Goal: Task Accomplishment & Management: Manage account settings

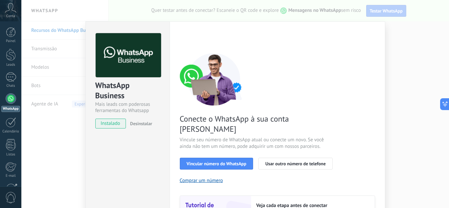
click at [403, 44] on div "WhatsApp Business Mais leads com poderosas ferramentas do Whatsapp instalado De…" at bounding box center [234, 104] width 427 height 208
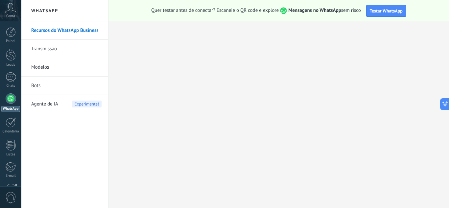
click at [53, 49] on link "Transmissão" at bounding box center [66, 49] width 70 height 18
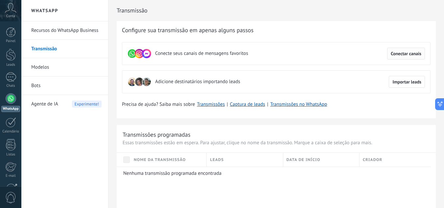
click at [406, 54] on span "Conectar canais" at bounding box center [406, 53] width 31 height 5
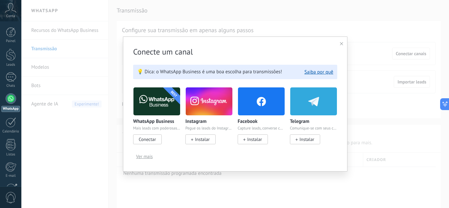
click at [150, 157] on span "Ver mais" at bounding box center [144, 156] width 17 height 5
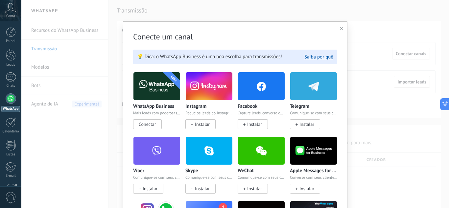
click at [340, 28] on icon at bounding box center [341, 28] width 3 height 3
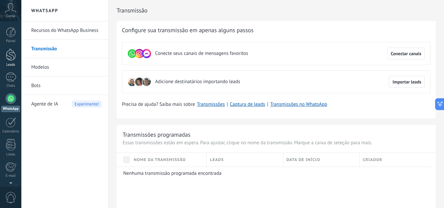
click at [14, 61] on link "Leads" at bounding box center [10, 58] width 21 height 18
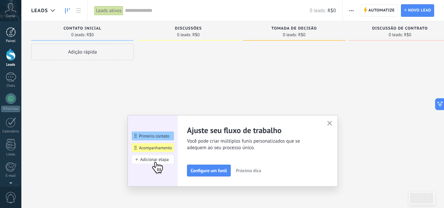
click at [11, 36] on div at bounding box center [11, 32] width 10 height 10
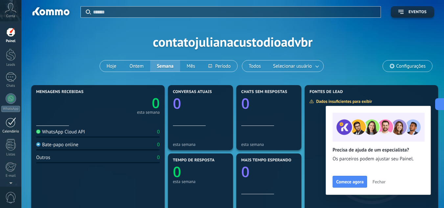
click at [13, 124] on div at bounding box center [11, 122] width 11 height 10
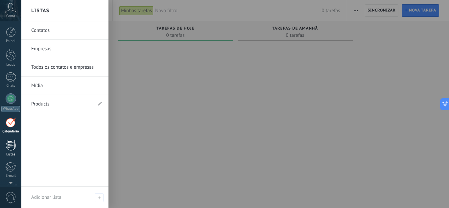
click at [12, 143] on div at bounding box center [11, 144] width 10 height 11
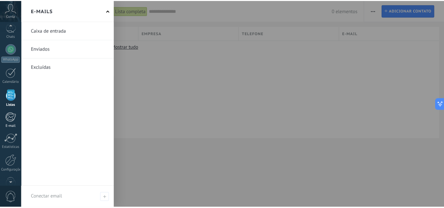
scroll to position [65, 0]
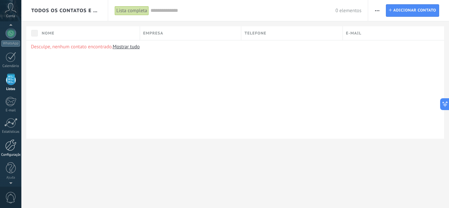
click at [13, 148] on div at bounding box center [10, 144] width 11 height 11
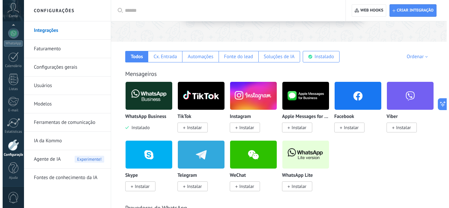
scroll to position [99, 0]
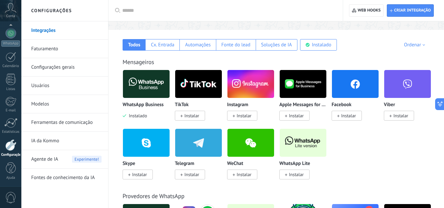
click at [295, 175] on span "Instalar" at bounding box center [296, 174] width 15 height 6
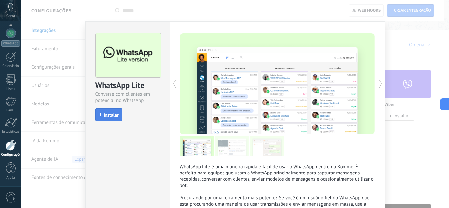
click at [108, 116] on span "Instalar" at bounding box center [111, 115] width 15 height 5
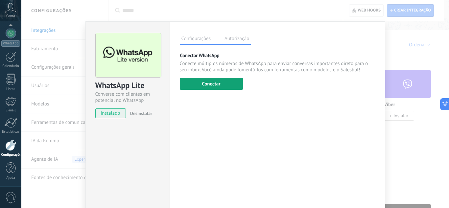
click at [213, 86] on button "Conectar" at bounding box center [211, 84] width 63 height 12
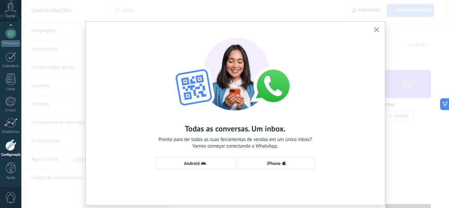
click at [344, 51] on div "Todas as conversas. Um inbox. Pronto para ter todas as suas ferramentas de vend…" at bounding box center [235, 100] width 299 height 157
click at [193, 164] on span "Android" at bounding box center [191, 163] width 15 height 5
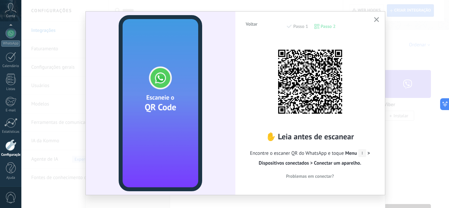
scroll to position [19, 0]
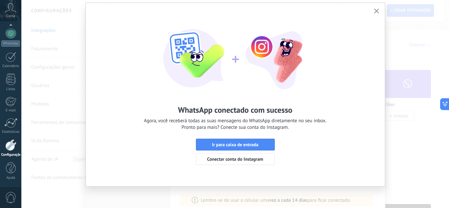
click at [375, 13] on span "button" at bounding box center [376, 12] width 5 height 6
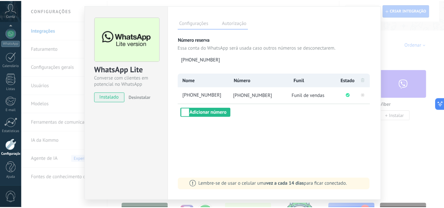
scroll to position [0, 0]
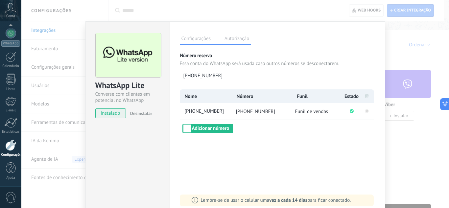
click at [395, 43] on div "WhatsApp Lite Converse com clientes em potencial no WhatsApp instalado Desinsta…" at bounding box center [234, 104] width 427 height 208
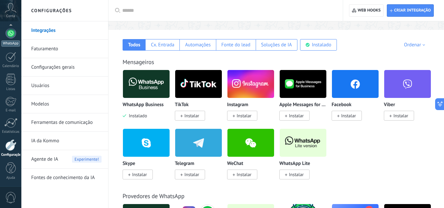
click at [11, 32] on div at bounding box center [11, 33] width 11 height 11
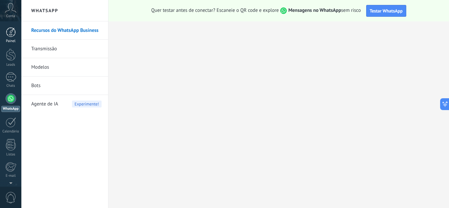
click at [11, 32] on div at bounding box center [11, 32] width 10 height 10
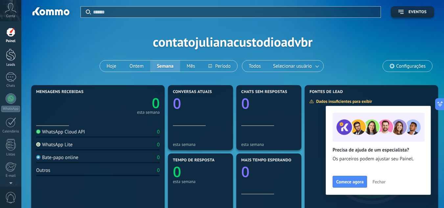
click at [9, 52] on div at bounding box center [11, 55] width 10 height 12
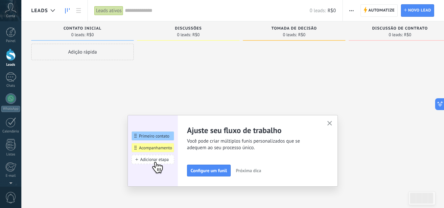
click at [332, 124] on use "button" at bounding box center [329, 123] width 5 height 5
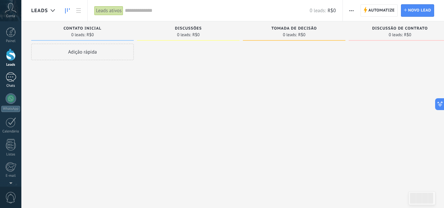
click at [10, 76] on div at bounding box center [11, 77] width 11 height 10
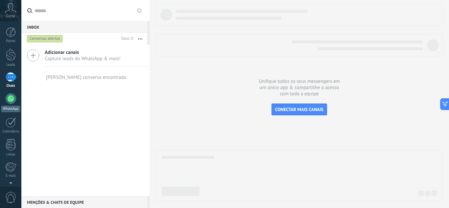
click at [9, 96] on div at bounding box center [11, 98] width 11 height 11
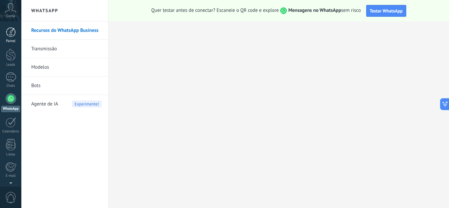
click at [12, 33] on div at bounding box center [11, 32] width 10 height 10
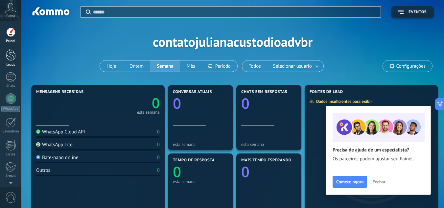
click at [9, 55] on div at bounding box center [11, 55] width 10 height 12
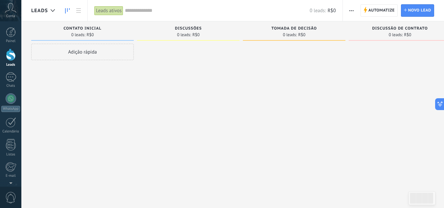
click at [186, 30] on span "Discussões" at bounding box center [188, 28] width 27 height 5
click at [188, 28] on span "Discussões" at bounding box center [188, 28] width 27 height 5
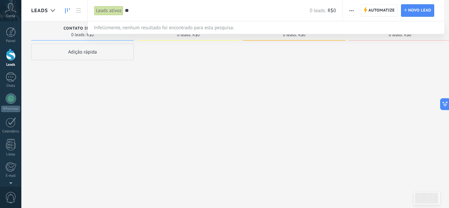
type input "*"
click at [248, 79] on div at bounding box center [224, 104] width 449 height 208
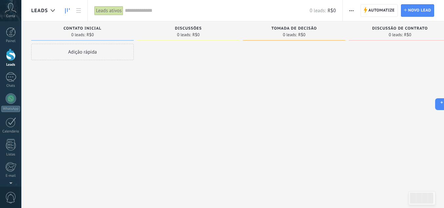
drag, startPoint x: 191, startPoint y: 26, endPoint x: 184, endPoint y: 28, distance: 8.3
click at [184, 28] on span "Discussões" at bounding box center [188, 28] width 27 height 5
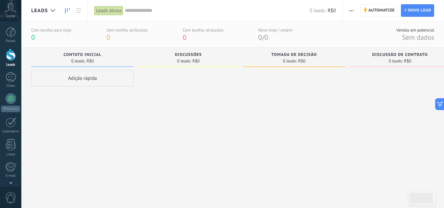
click at [11, 54] on div at bounding box center [11, 55] width 10 height 12
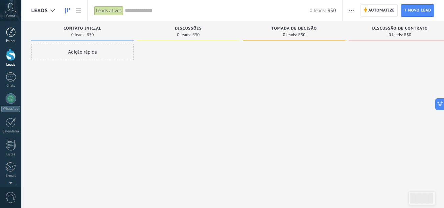
click at [11, 33] on div at bounding box center [11, 32] width 10 height 10
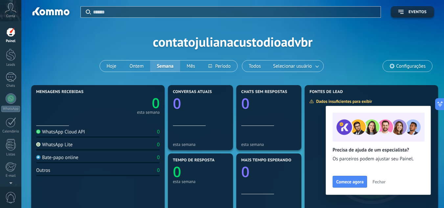
click at [14, 92] on div "Painel Leads Chats WhatsApp Clientes" at bounding box center [10, 139] width 21 height 225
click at [12, 99] on div at bounding box center [11, 98] width 11 height 11
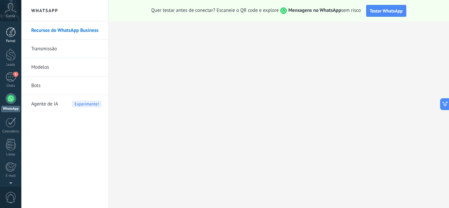
click at [10, 33] on div at bounding box center [11, 32] width 10 height 10
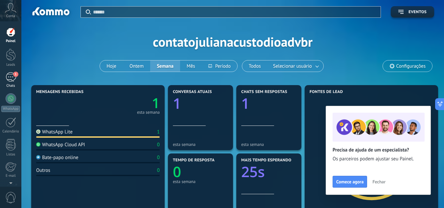
click at [10, 77] on div "1" at bounding box center [11, 77] width 11 height 10
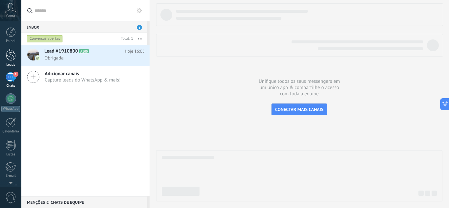
click at [10, 56] on div at bounding box center [11, 55] width 10 height 12
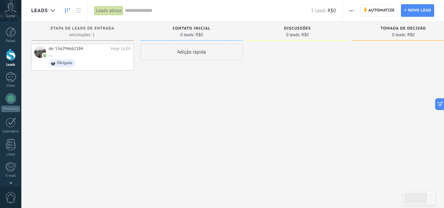
click at [352, 10] on span "button" at bounding box center [351, 10] width 4 height 12
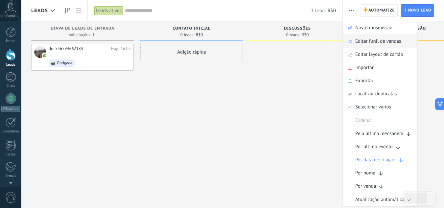
click at [381, 42] on span "Editar funil de vendas" at bounding box center [378, 41] width 46 height 13
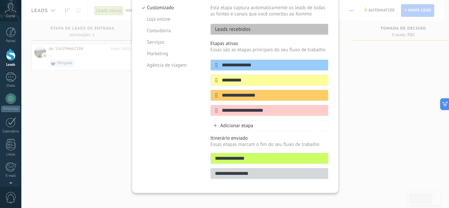
scroll to position [82, 0]
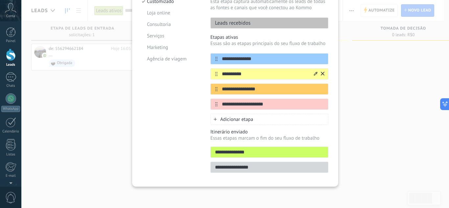
click at [225, 74] on input "**********" at bounding box center [264, 74] width 95 height 7
click at [314, 73] on icon at bounding box center [316, 74] width 4 height 4
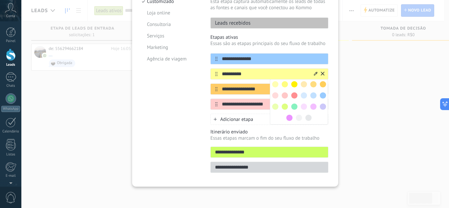
click at [363, 89] on div "**********" at bounding box center [234, 104] width 427 height 208
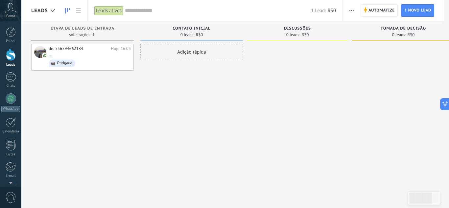
scroll to position [0, 0]
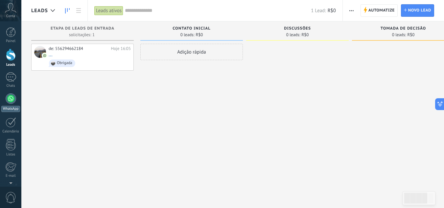
click at [10, 98] on div at bounding box center [11, 98] width 11 height 11
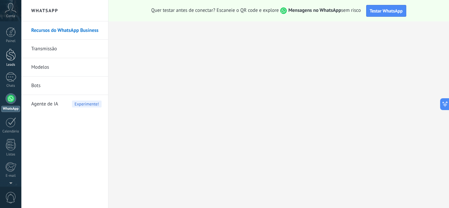
click at [10, 56] on div at bounding box center [11, 55] width 10 height 12
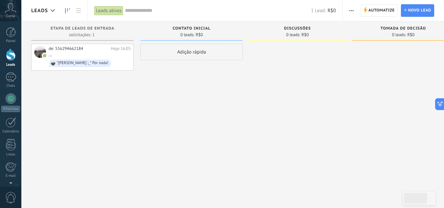
click at [182, 26] on div "Contato inicial 0 leads: R$0" at bounding box center [191, 30] width 102 height 19
click at [353, 10] on span "button" at bounding box center [351, 10] width 4 height 12
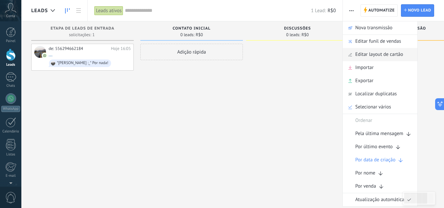
click at [381, 54] on span "Editar layout de cartão" at bounding box center [379, 54] width 48 height 13
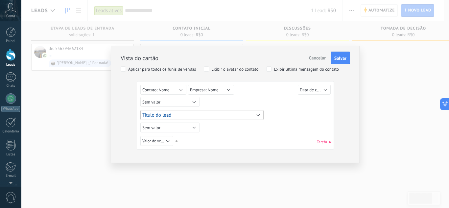
click at [190, 115] on button "Título do lead" at bounding box center [201, 115] width 123 height 10
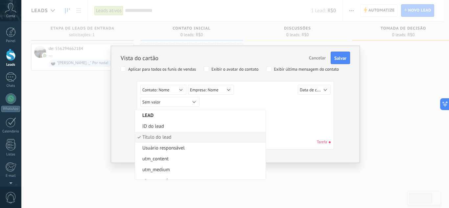
click at [244, 99] on div "Sem valor Lead ID do lead Título do lead Data de criação Valor de venda Usuário…" at bounding box center [236, 103] width 192 height 12
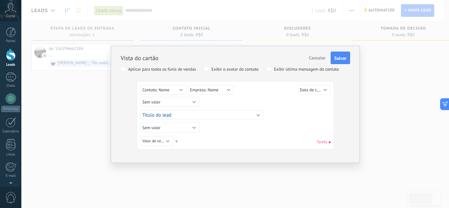
click at [317, 58] on span "Cancelar" at bounding box center [317, 58] width 17 height 6
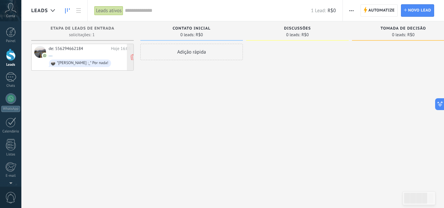
click at [77, 56] on div "de: 556294662184 Hoje 16:05 ... *[PERSON_NAME] :_* Por nada!" at bounding box center [90, 57] width 82 height 22
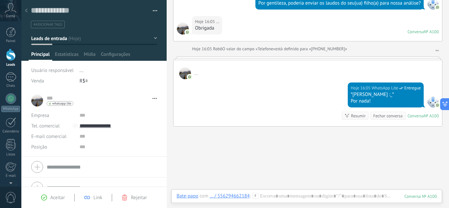
scroll to position [373, 0]
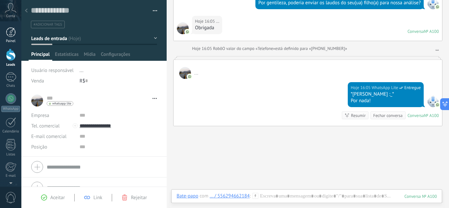
click at [10, 32] on div at bounding box center [11, 32] width 10 height 10
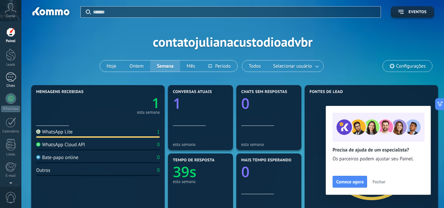
click at [10, 74] on div "1" at bounding box center [11, 77] width 11 height 10
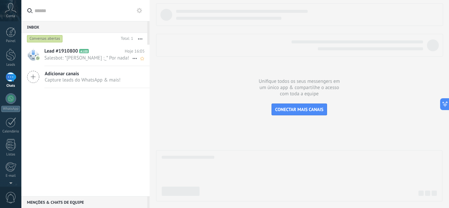
click at [64, 54] on span "Lead #1910800" at bounding box center [61, 51] width 34 height 7
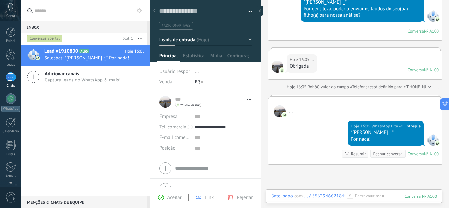
scroll to position [384, 0]
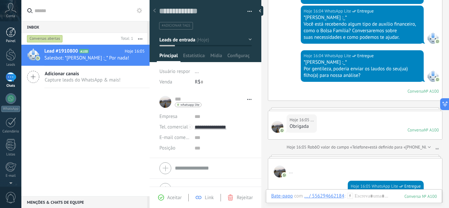
click at [10, 32] on div at bounding box center [11, 32] width 10 height 10
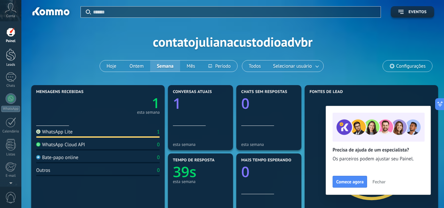
click at [10, 56] on div at bounding box center [11, 55] width 10 height 12
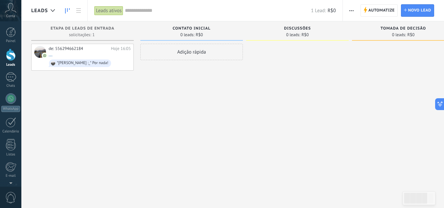
click at [196, 27] on span "Contato inicial" at bounding box center [191, 28] width 38 height 5
click at [351, 11] on icon "button" at bounding box center [351, 10] width 4 height 1
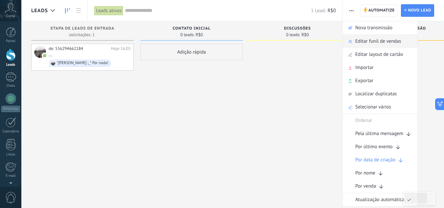
click at [377, 43] on span "Editar funil de vendas" at bounding box center [378, 41] width 46 height 13
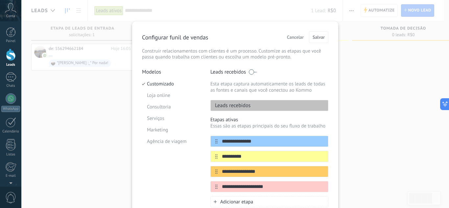
click at [244, 103] on p "Leads recebidos" at bounding box center [231, 105] width 40 height 7
click at [243, 139] on input "**********" at bounding box center [264, 141] width 95 height 7
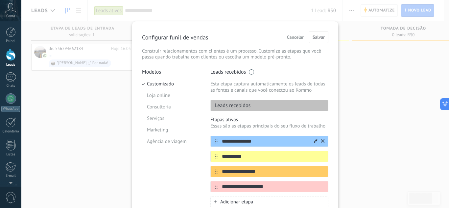
click at [243, 139] on input "**********" at bounding box center [264, 141] width 95 height 7
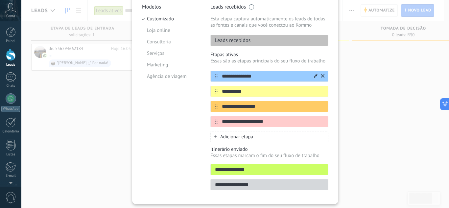
scroll to position [66, 0]
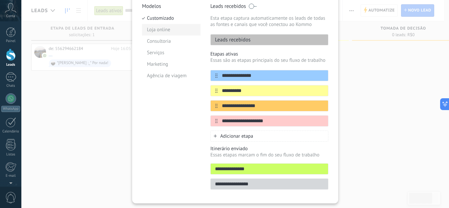
click at [152, 29] on li "Loja online" at bounding box center [171, 29] width 58 height 11
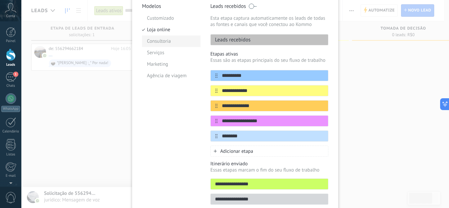
click at [162, 42] on li "Consultoria" at bounding box center [171, 40] width 58 height 11
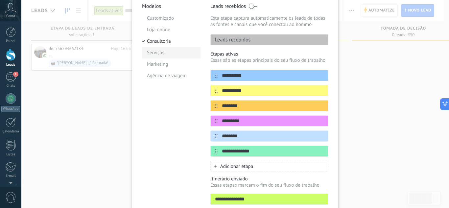
click at [156, 52] on li "Serviços" at bounding box center [171, 52] width 58 height 11
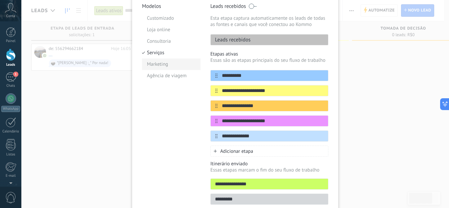
click at [156, 64] on li "Marketing" at bounding box center [171, 63] width 58 height 11
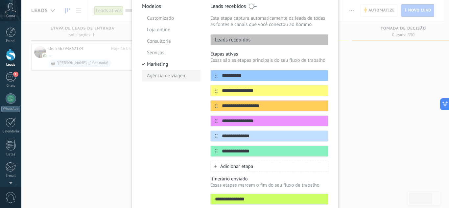
click at [162, 76] on li "Agência de viagem" at bounding box center [171, 75] width 58 height 11
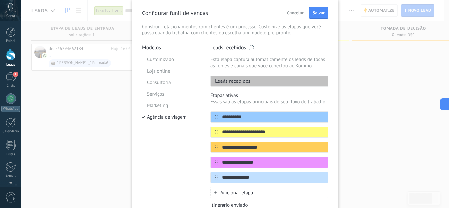
scroll to position [0, 0]
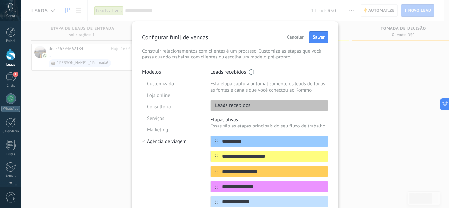
drag, startPoint x: 251, startPoint y: 72, endPoint x: 259, endPoint y: 72, distance: 8.9
click at [259, 72] on div "Leads recebidos" at bounding box center [269, 72] width 118 height 7
drag, startPoint x: 253, startPoint y: 73, endPoint x: 258, endPoint y: 73, distance: 5.9
click at [258, 73] on div "Leads recebidos" at bounding box center [269, 72] width 118 height 7
click at [165, 84] on li "Customizado" at bounding box center [171, 83] width 58 height 11
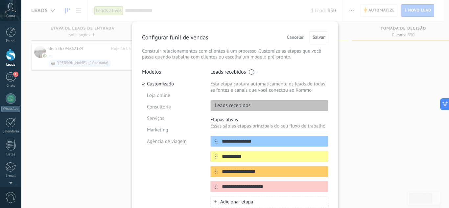
click at [236, 105] on p "Leads recebidos" at bounding box center [231, 105] width 40 height 7
click at [228, 122] on p "Etapas ativas" at bounding box center [269, 120] width 118 height 6
click at [232, 121] on p "Etapas ativas" at bounding box center [269, 120] width 118 height 6
click at [291, 37] on span "Cancelar" at bounding box center [295, 37] width 17 height 5
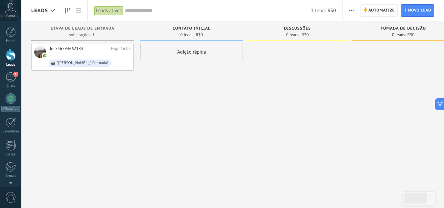
click at [210, 99] on div "Adição rápida" at bounding box center [191, 105] width 102 height 122
click at [351, 10] on icon "button" at bounding box center [351, 10] width 4 height 1
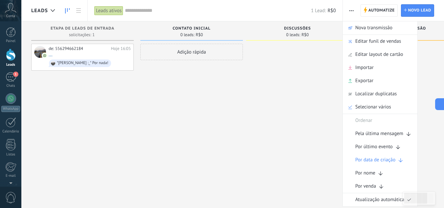
click at [198, 74] on div "Adição rápida" at bounding box center [191, 105] width 102 height 122
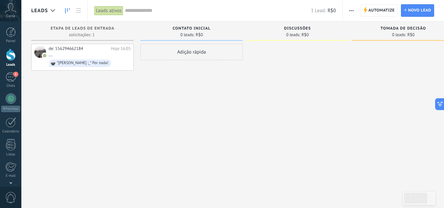
click at [351, 11] on icon "button" at bounding box center [351, 10] width 4 height 1
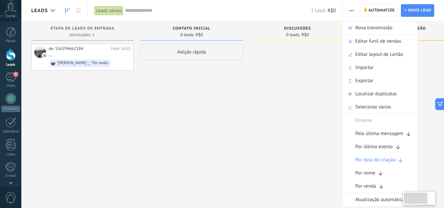
click at [212, 111] on div "Adição rápida" at bounding box center [191, 105] width 102 height 122
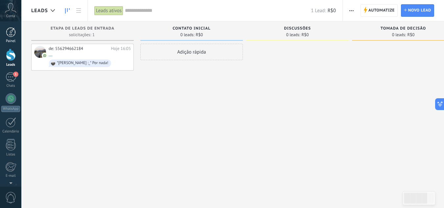
click at [12, 33] on div at bounding box center [11, 32] width 10 height 10
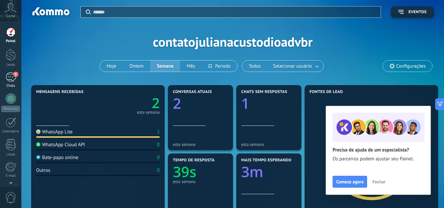
click at [10, 77] on div "1" at bounding box center [11, 77] width 11 height 10
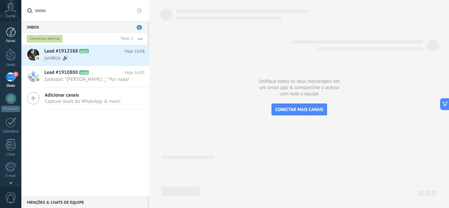
click at [11, 35] on div at bounding box center [11, 32] width 10 height 10
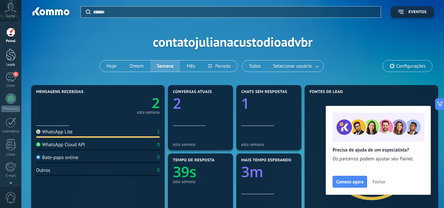
click at [11, 56] on div at bounding box center [11, 55] width 10 height 12
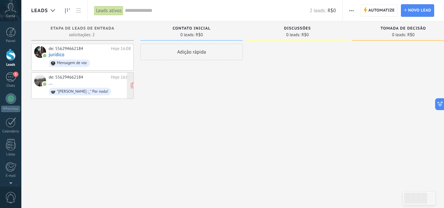
click at [84, 84] on div "de: 556294662184 Hoje 16:05 ... *[PERSON_NAME] :_* Por nada!" at bounding box center [90, 86] width 82 height 22
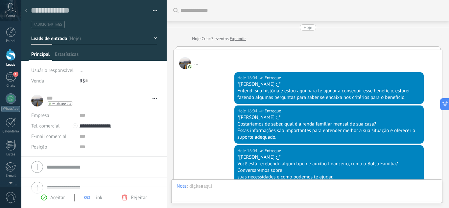
scroll to position [406, 0]
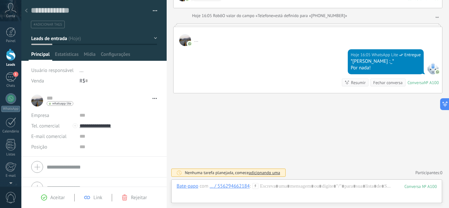
click at [281, 66] on div "Hoje 16:05 WhatsApp Lite Entregue *[PERSON_NAME] :_* Por nada! Conversa № A100 …" at bounding box center [307, 69] width 268 height 47
click at [12, 58] on div at bounding box center [11, 55] width 10 height 12
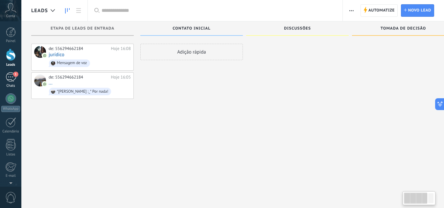
click at [11, 78] on div "1" at bounding box center [11, 77] width 11 height 10
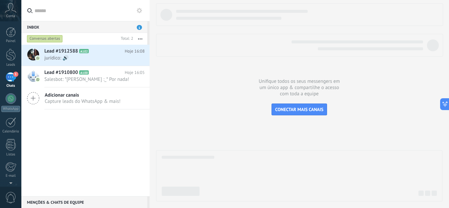
click at [139, 27] on span "1" at bounding box center [139, 27] width 5 height 5
click at [184, 88] on div at bounding box center [299, 102] width 286 height 198
click at [11, 34] on div at bounding box center [11, 32] width 10 height 10
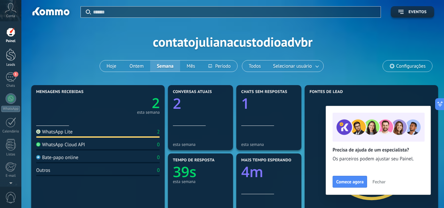
click at [10, 56] on div at bounding box center [11, 55] width 10 height 12
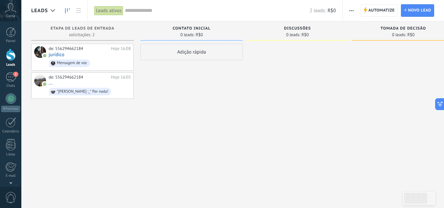
click at [203, 104] on div "Adição rápida" at bounding box center [191, 105] width 102 height 122
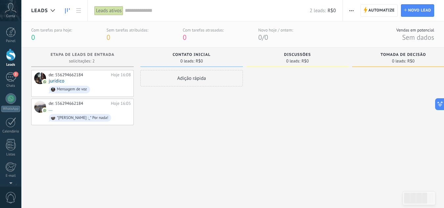
click at [192, 107] on div "Adição rápida" at bounding box center [191, 131] width 102 height 122
click at [188, 65] on div "Contato inicial 0 leads: R$0" at bounding box center [191, 57] width 102 height 19
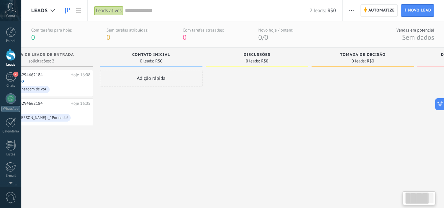
scroll to position [0, 13]
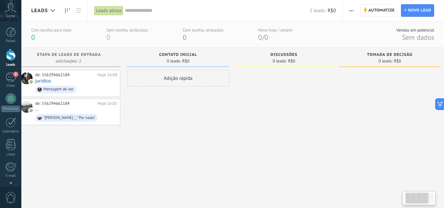
drag, startPoint x: 189, startPoint y: 65, endPoint x: 266, endPoint y: 69, distance: 76.6
click at [276, 65] on div "Etapa de leads de entrada solicitações: 2 0 0 0 2 0 0 0 2 de: 556294662184 Hoje…" at bounding box center [287, 120] width 539 height 145
click at [174, 61] on span "0 leads:" at bounding box center [174, 61] width 14 height 4
click at [281, 52] on div "Discussões 0 leads: R$0" at bounding box center [284, 57] width 102 height 19
click at [285, 59] on span "0 leads:" at bounding box center [280, 61] width 14 height 4
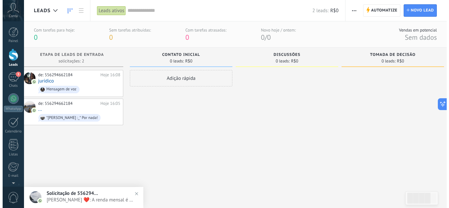
scroll to position [0, 0]
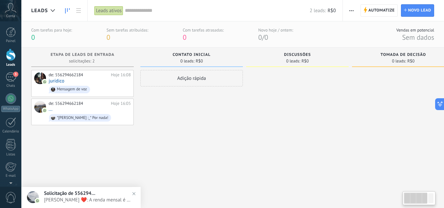
drag, startPoint x: 91, startPoint y: 161, endPoint x: 155, endPoint y: 154, distance: 64.4
drag, startPoint x: 155, startPoint y: 154, endPoint x: 120, endPoint y: 152, distance: 34.6
click at [120, 152] on div "de: 556294662184 Hoje 16:08 jurídico Mensagem de voz de: 556294662184 Hoje 16:0…" at bounding box center [82, 131] width 102 height 122
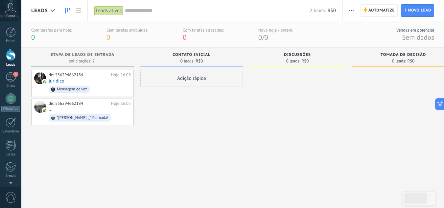
click at [11, 55] on div at bounding box center [11, 55] width 10 height 12
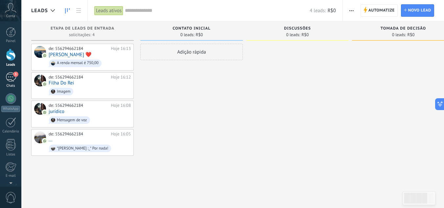
click at [12, 81] on div "3" at bounding box center [11, 77] width 11 height 10
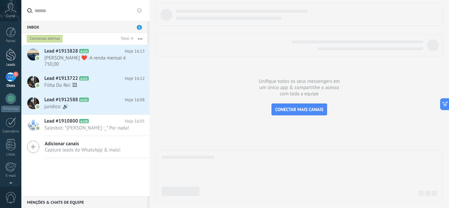
click at [12, 56] on div at bounding box center [11, 55] width 10 height 12
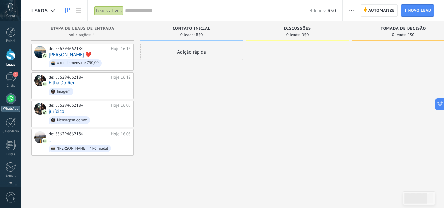
click at [10, 98] on div at bounding box center [11, 98] width 11 height 11
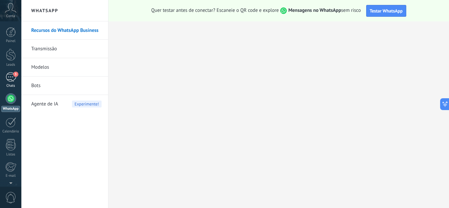
click at [14, 76] on span "3" at bounding box center [15, 74] width 5 height 5
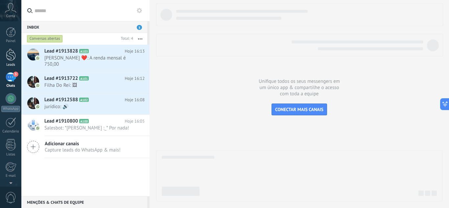
click at [11, 55] on div at bounding box center [11, 55] width 10 height 12
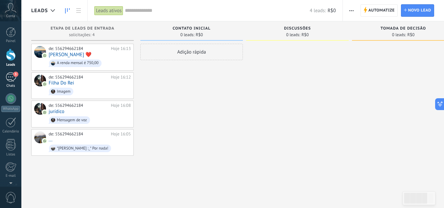
click at [11, 76] on div "3" at bounding box center [11, 77] width 11 height 10
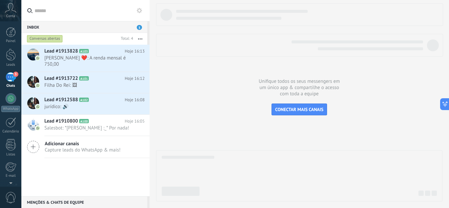
click at [141, 39] on button "button" at bounding box center [140, 39] width 14 height 12
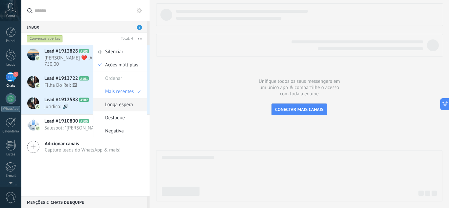
click at [126, 102] on span "Longa espera" at bounding box center [119, 104] width 28 height 13
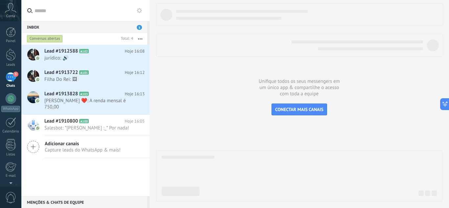
click at [143, 37] on button "button" at bounding box center [140, 39] width 14 height 12
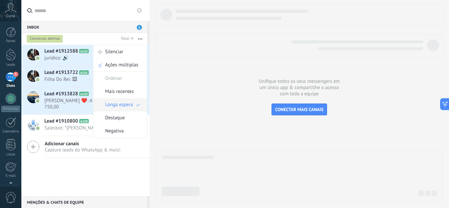
click at [126, 104] on span "Longa espera" at bounding box center [119, 104] width 28 height 13
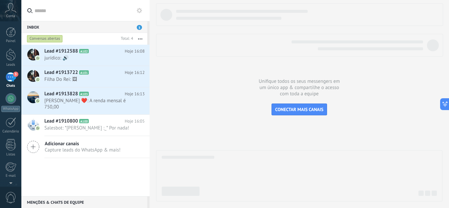
click at [141, 37] on button "button" at bounding box center [140, 39] width 14 height 12
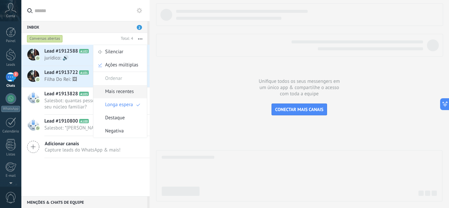
click at [128, 92] on span "Mais recentes" at bounding box center [119, 91] width 29 height 13
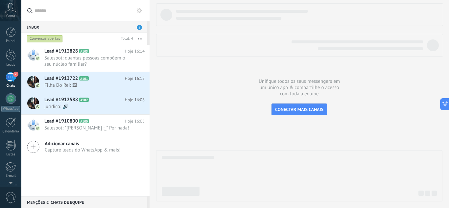
click at [200, 89] on div at bounding box center [299, 102] width 286 height 198
click at [12, 53] on div at bounding box center [11, 55] width 10 height 12
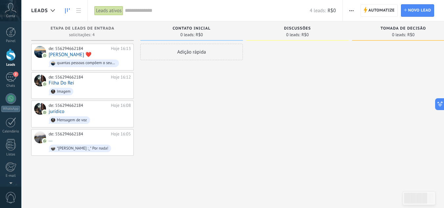
click at [190, 114] on div "Adição rápida" at bounding box center [191, 105] width 102 height 122
click at [351, 10] on icon "button" at bounding box center [351, 10] width 4 height 1
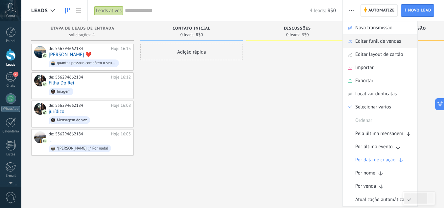
click at [366, 41] on span "Editar funil de vendas" at bounding box center [378, 41] width 46 height 13
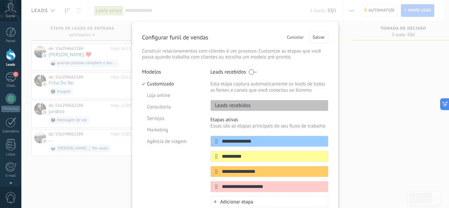
click at [243, 106] on p "Leads recebidos" at bounding box center [231, 105] width 40 height 7
click at [315, 141] on icon at bounding box center [316, 141] width 4 height 4
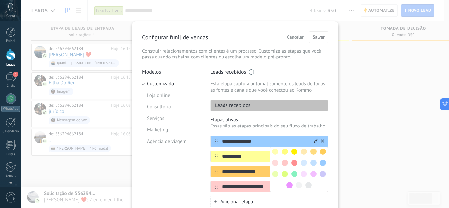
click at [263, 118] on p "Etapas ativas" at bounding box center [269, 120] width 118 height 6
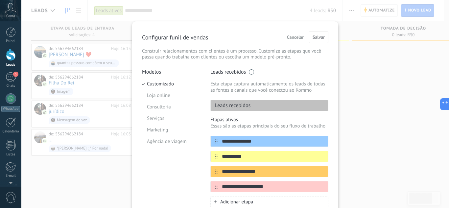
click at [371, 95] on div "**********" at bounding box center [234, 104] width 427 height 208
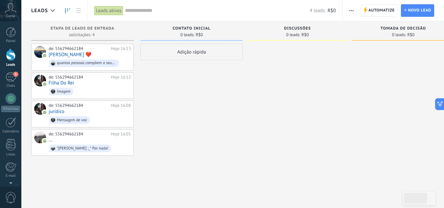
click at [196, 26] on div "Contato inicial 0 leads: R$0" at bounding box center [191, 30] width 102 height 19
click at [193, 35] on span "0 leads:" at bounding box center [187, 35] width 14 height 4
click at [180, 91] on div "Adição rápida" at bounding box center [191, 105] width 102 height 122
click at [355, 10] on button "button" at bounding box center [352, 10] width 10 height 12
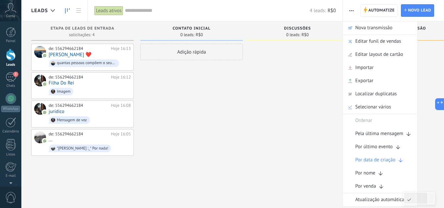
click at [205, 88] on div "Adição rápida" at bounding box center [191, 105] width 102 height 122
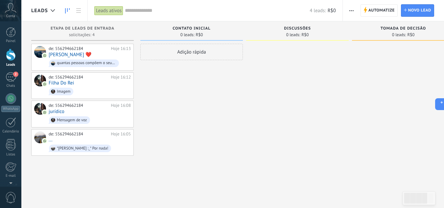
click at [350, 103] on div "Discussões 0 leads: R$0" at bounding box center [299, 93] width 106 height 145
click at [10, 78] on div "2" at bounding box center [11, 77] width 11 height 10
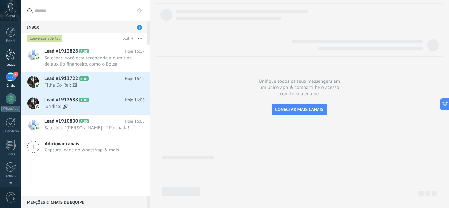
click at [11, 55] on div at bounding box center [11, 55] width 10 height 12
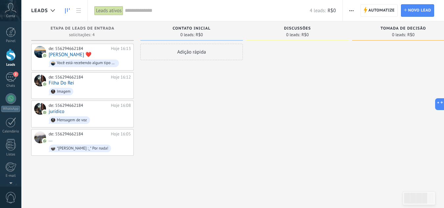
click at [193, 117] on div "Adição rápida" at bounding box center [191, 105] width 102 height 122
click at [12, 77] on div "2" at bounding box center [11, 77] width 11 height 10
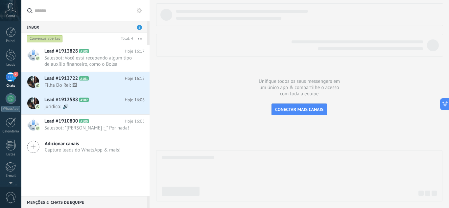
click at [140, 26] on span "2" at bounding box center [139, 27] width 5 height 5
click at [70, 79] on span "Lead #1913722" at bounding box center [61, 78] width 34 height 7
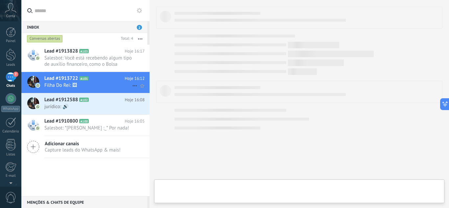
type textarea "**********"
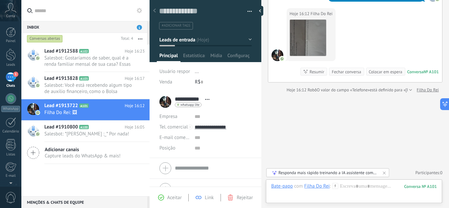
scroll to position [30, 0]
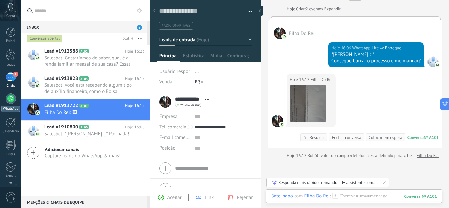
click at [11, 97] on div at bounding box center [11, 98] width 11 height 11
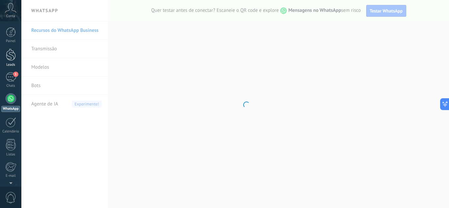
click at [10, 55] on div at bounding box center [11, 55] width 10 height 12
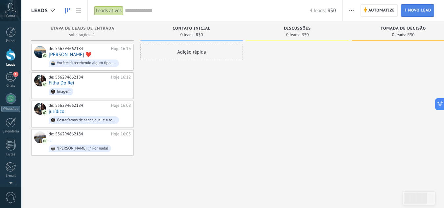
click at [417, 10] on span "Novo lead" at bounding box center [419, 11] width 23 height 12
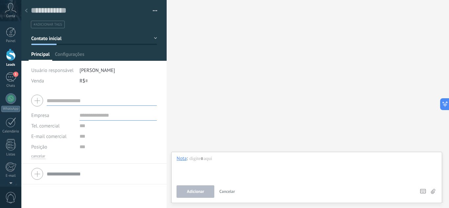
click at [65, 102] on input "text" at bounding box center [102, 100] width 110 height 11
click at [46, 127] on span "Tel. comercial" at bounding box center [45, 126] width 28 height 6
click at [37, 147] on span "Celular" at bounding box center [46, 148] width 45 height 6
click at [41, 126] on span "Celular" at bounding box center [38, 126] width 15 height 6
click at [88, 147] on input "text" at bounding box center [118, 147] width 78 height 11
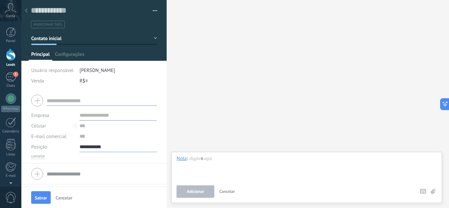
type input "**********"
click at [86, 104] on input "text" at bounding box center [102, 100] width 110 height 11
type input "**********"
click at [43, 197] on span "Salvar" at bounding box center [41, 197] width 12 height 5
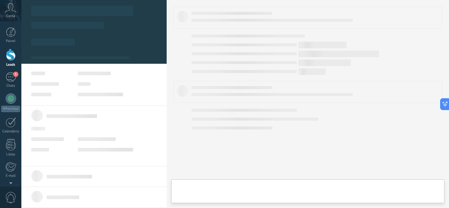
type textarea "**********"
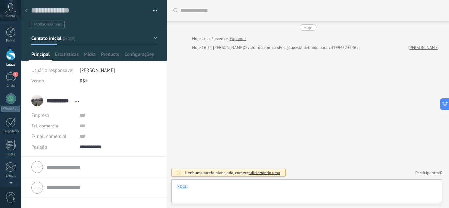
click at [217, 184] on div at bounding box center [306, 193] width 260 height 20
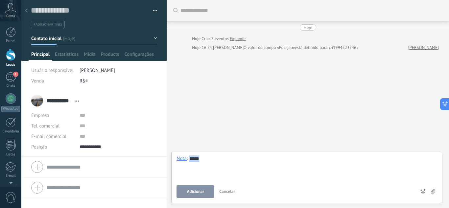
drag, startPoint x: 207, startPoint y: 160, endPoint x: 174, endPoint y: 153, distance: 34.3
click at [174, 153] on div "Bate-papo E-mail Nota Tarefa Nota : ***** Adicionar Cancelar Atalhos – selecion…" at bounding box center [306, 177] width 271 height 51
click at [231, 191] on span "Cancelar" at bounding box center [227, 192] width 16 height 6
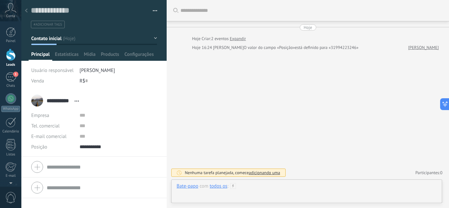
click at [263, 186] on div at bounding box center [306, 193] width 260 height 20
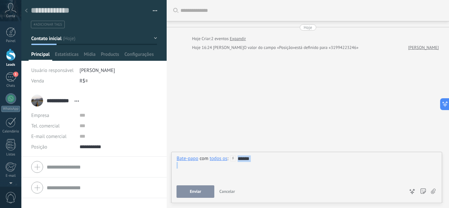
drag, startPoint x: 252, startPoint y: 169, endPoint x: 236, endPoint y: 154, distance: 23.0
click at [236, 154] on div "Bate-papo E-mail Nota Tarefa Bate-papo com todos os : ****** Enviar Cancelar Ra…" at bounding box center [306, 177] width 271 height 51
click at [227, 191] on span "Cancelar" at bounding box center [227, 192] width 16 height 6
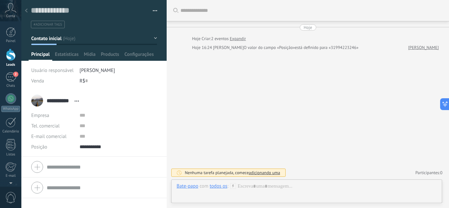
click at [12, 57] on div at bounding box center [11, 55] width 10 height 12
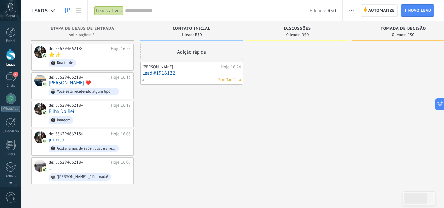
click at [185, 72] on link "Lead #1916122" at bounding box center [191, 73] width 99 height 6
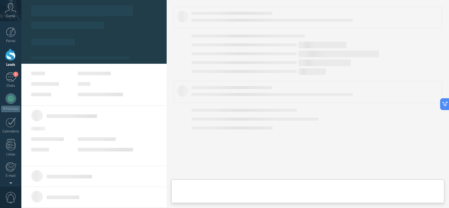
type textarea "**********"
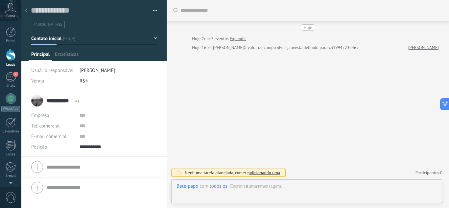
scroll to position [10, 0]
click at [266, 187] on div at bounding box center [306, 193] width 260 height 20
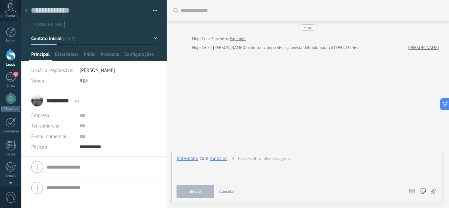
click at [231, 191] on span "Cancelar" at bounding box center [227, 192] width 16 height 6
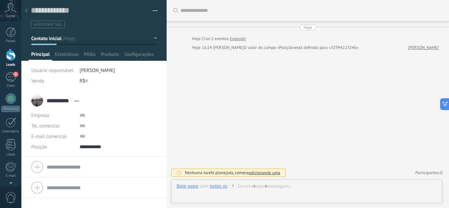
click at [37, 103] on div "**********" at bounding box center [56, 100] width 51 height 16
click at [54, 100] on input "**********" at bounding box center [59, 100] width 25 height 7
click at [39, 102] on div "**********" at bounding box center [93, 100] width 125 height 16
click at [38, 102] on div "**********" at bounding box center [56, 100] width 51 height 16
click at [234, 110] on div "Buscar Carregar mais Hoje Hoje Criar: 2 eventos Expandir Hoje 16:24 [PERSON_NAM…" at bounding box center [308, 104] width 282 height 208
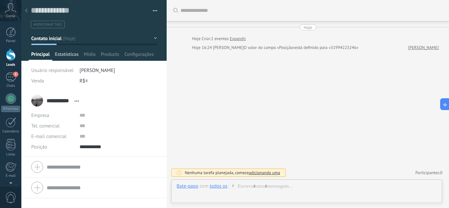
click at [58, 54] on span "Estatísticas" at bounding box center [67, 56] width 24 height 10
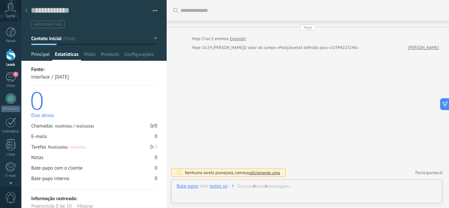
click at [32, 57] on span "Principal" at bounding box center [40, 56] width 18 height 10
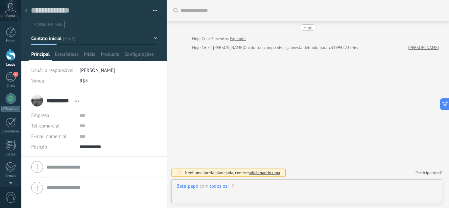
click at [268, 187] on div at bounding box center [306, 193] width 260 height 20
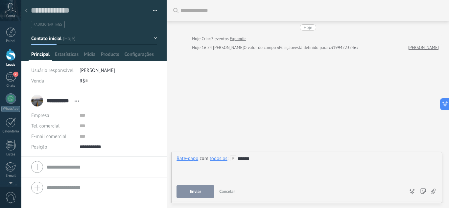
click at [203, 188] on button "Enviar" at bounding box center [195, 191] width 38 height 12
click at [11, 77] on div "2" at bounding box center [11, 77] width 11 height 10
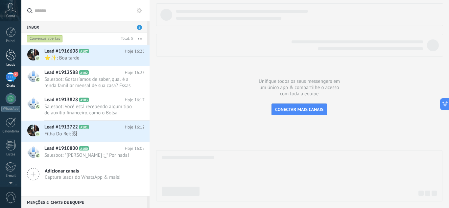
click at [8, 56] on div at bounding box center [11, 55] width 10 height 12
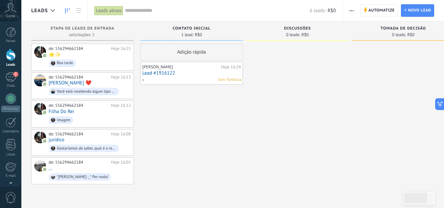
click at [223, 80] on span "Sem Tarefas" at bounding box center [228, 80] width 20 height 6
click at [225, 79] on span "Sem Tarefas" at bounding box center [228, 80] width 20 height 6
click at [158, 71] on link "Lead #1916122" at bounding box center [191, 73] width 99 height 6
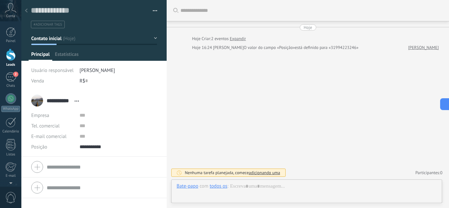
scroll to position [10, 0]
click at [11, 51] on div at bounding box center [11, 55] width 10 height 12
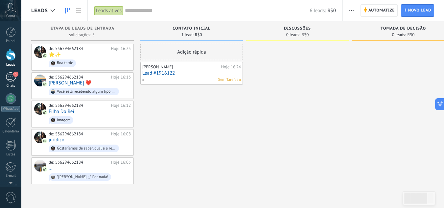
click at [7, 78] on div "3" at bounding box center [11, 77] width 11 height 10
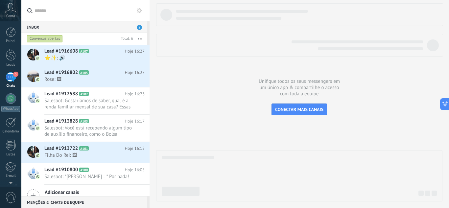
click at [7, 78] on div "3" at bounding box center [11, 77] width 11 height 10
click at [9, 56] on div at bounding box center [11, 55] width 10 height 12
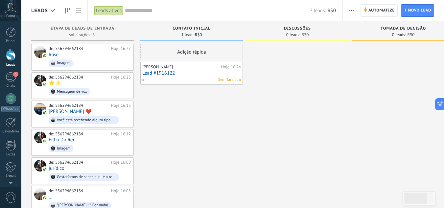
click at [168, 68] on div "[PERSON_NAME]" at bounding box center [180, 66] width 77 height 5
click at [166, 75] on link "Lead #1916122" at bounding box center [191, 73] width 99 height 6
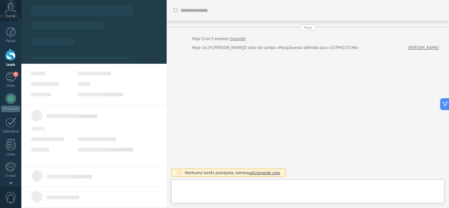
type textarea "**********"
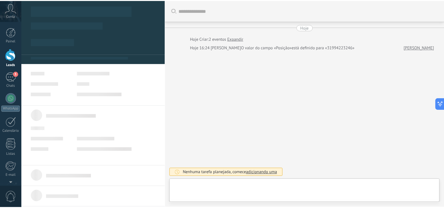
scroll to position [10, 0]
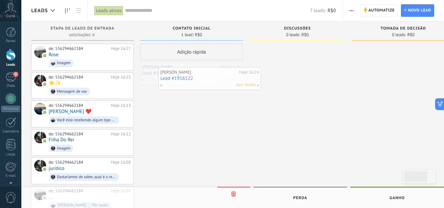
drag, startPoint x: 175, startPoint y: 72, endPoint x: 186, endPoint y: 77, distance: 11.3
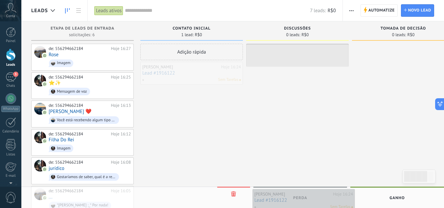
drag, startPoint x: 186, startPoint y: 74, endPoint x: 298, endPoint y: 201, distance: 169.4
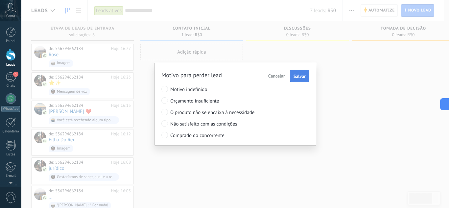
click at [303, 77] on span "Salvar" at bounding box center [299, 76] width 12 height 5
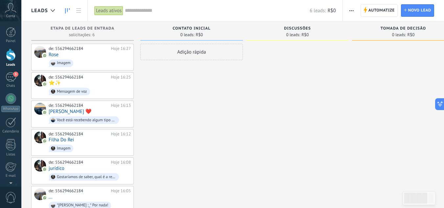
click at [193, 29] on span "Contato inicial" at bounding box center [191, 28] width 38 height 5
click at [192, 28] on span "Contato inicial" at bounding box center [191, 28] width 38 height 5
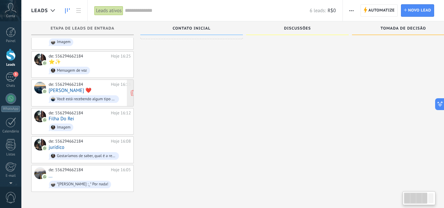
scroll to position [14, 0]
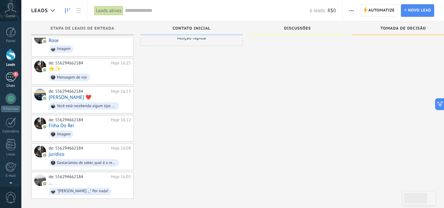
click at [11, 76] on div "3" at bounding box center [11, 77] width 11 height 10
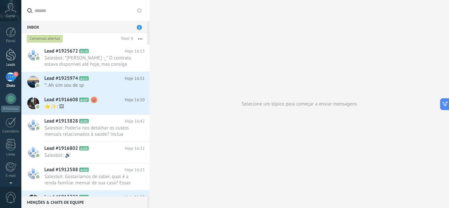
click at [12, 57] on div at bounding box center [11, 55] width 10 height 12
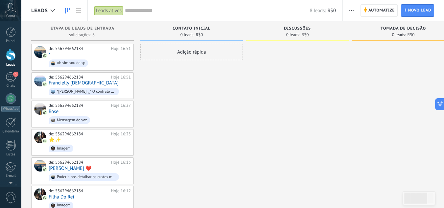
click at [117, 12] on div "Leads ativos" at bounding box center [108, 11] width 29 height 10
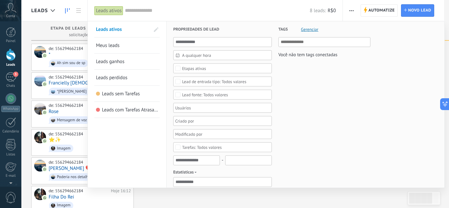
click at [42, 30] on div at bounding box center [224, 104] width 449 height 208
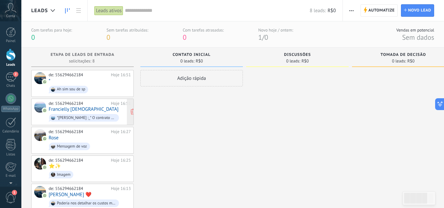
click at [77, 109] on link "Francielly [DEMOGRAPHIC_DATA]" at bounding box center [84, 109] width 70 height 6
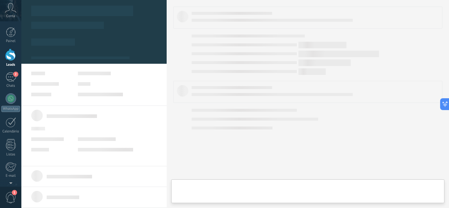
type textarea "**********"
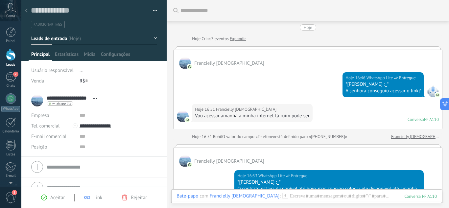
click at [13, 57] on div at bounding box center [11, 55] width 10 height 12
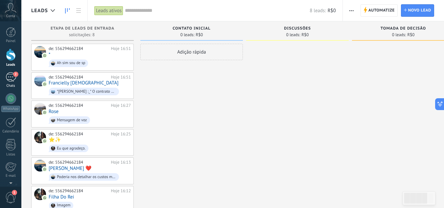
click at [9, 77] on div "2" at bounding box center [11, 77] width 11 height 10
